Goal: Transaction & Acquisition: Purchase product/service

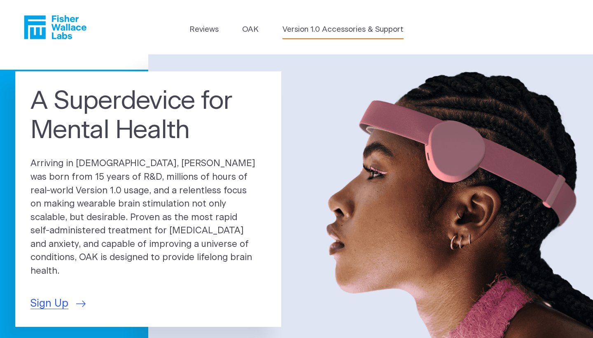
click at [318, 29] on link "Version 1.0 Accessories & Support" at bounding box center [343, 30] width 121 height 12
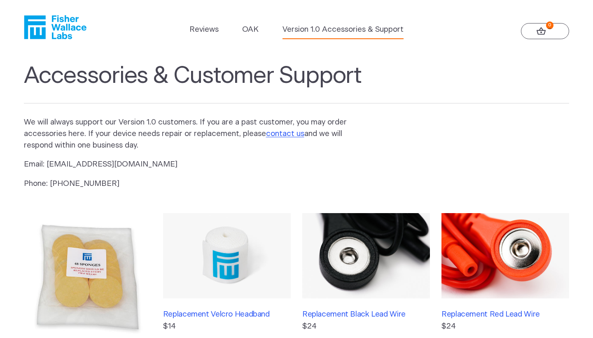
click at [545, 29] on icon at bounding box center [541, 31] width 9 height 8
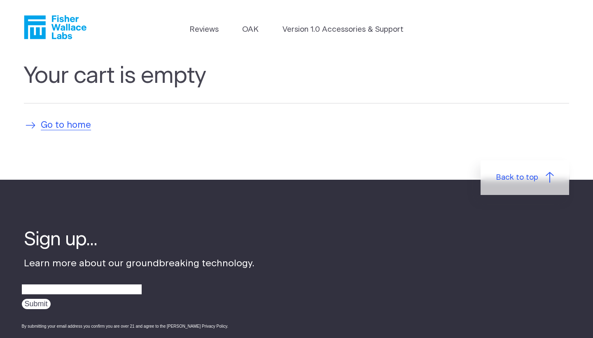
click at [67, 127] on span "Go to home" at bounding box center [66, 126] width 50 height 14
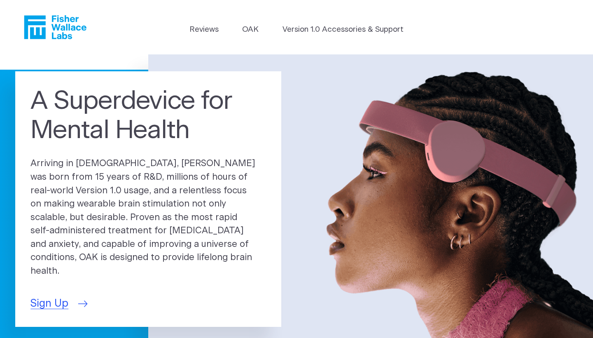
click at [66, 301] on span "Sign Up" at bounding box center [49, 304] width 38 height 16
